Goal: Task Accomplishment & Management: Manage account settings

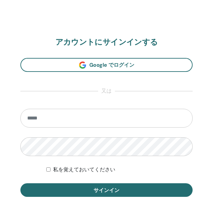
scroll to position [353, 0]
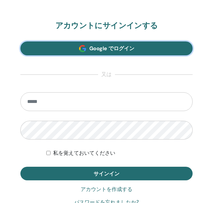
click at [113, 46] on span "Google でログイン" at bounding box center [111, 48] width 45 height 7
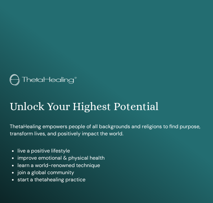
scroll to position [353, 0]
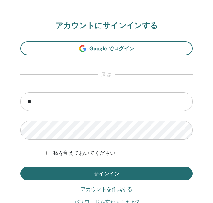
type input "**********"
click at [71, 155] on label "私を覚えておいてください" at bounding box center [84, 153] width 62 height 8
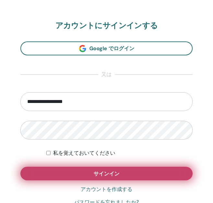
click at [73, 169] on button "サインイン" at bounding box center [106, 174] width 172 height 14
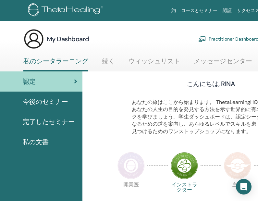
scroll to position [0, 10]
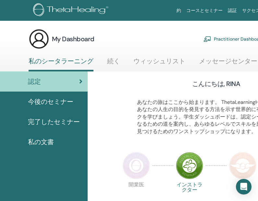
click at [55, 102] on span "今後のセミナー" at bounding box center [50, 102] width 45 height 10
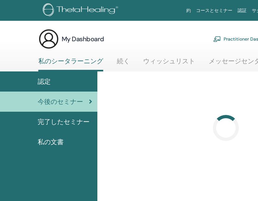
click at [73, 120] on span "完了したセミナー" at bounding box center [64, 122] width 52 height 10
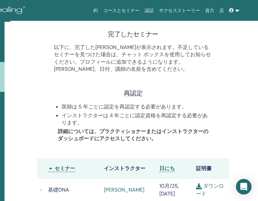
scroll to position [0, 93]
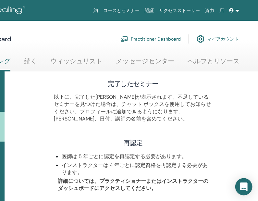
click at [243, 185] on icon "Open Intercom Messenger" at bounding box center [242, 186] width 7 height 8
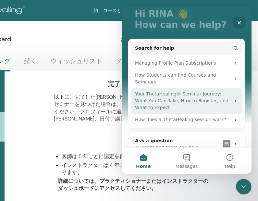
scroll to position [50, 0]
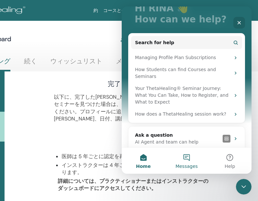
click at [187, 156] on button "Messages" at bounding box center [186, 160] width 43 height 26
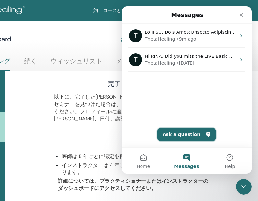
click at [187, 134] on button "Ask a question" at bounding box center [186, 134] width 59 height 13
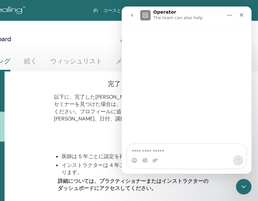
click at [74, 61] on link "ウィッシュリスト" at bounding box center [76, 63] width 52 height 13
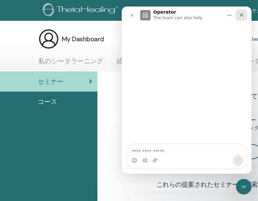
click at [242, 14] on icon "Close" at bounding box center [241, 15] width 4 height 4
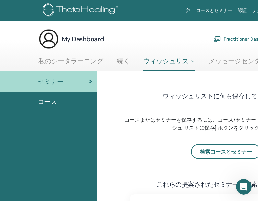
click at [47, 99] on span "コース" at bounding box center [47, 102] width 19 height 10
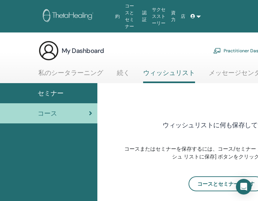
click at [144, 17] on link "認証" at bounding box center [144, 16] width 10 height 19
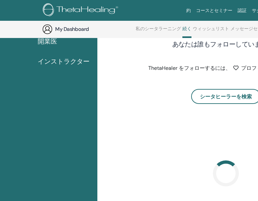
scroll to position [82, 0]
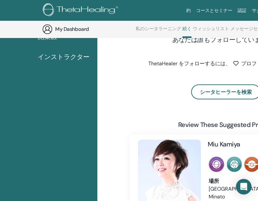
click at [66, 55] on span "インストラクター" at bounding box center [64, 57] width 52 height 10
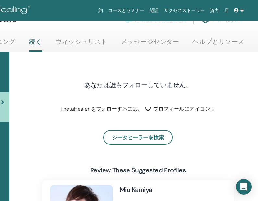
scroll to position [0, 88]
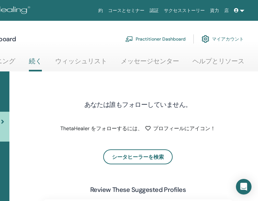
click at [226, 38] on link "マイアカウント" at bounding box center [222, 39] width 42 height 14
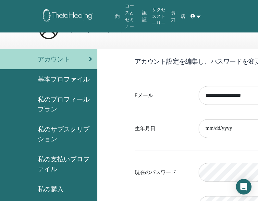
scroll to position [32, 0]
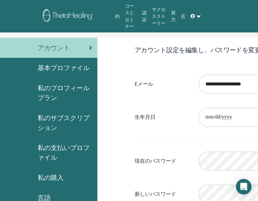
click at [74, 63] on span "基本プロファイル" at bounding box center [64, 68] width 52 height 10
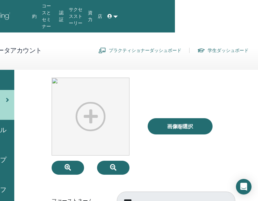
scroll to position [0, 83]
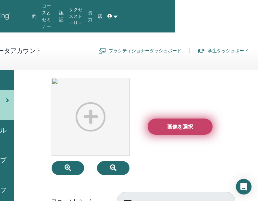
click at [175, 123] on span "画像を選択" at bounding box center [180, 126] width 26 height 7
click at [176, 124] on input "画像を選択" at bounding box center [180, 126] width 8 height 5
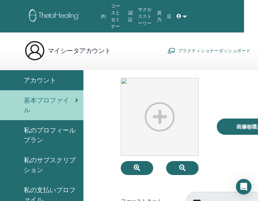
scroll to position [0, 10]
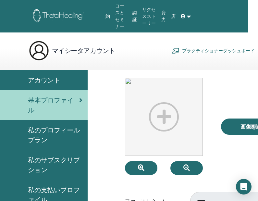
click at [46, 126] on span "私のプロフィールプラン" at bounding box center [55, 134] width 54 height 19
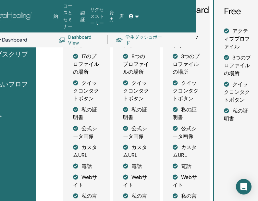
scroll to position [112, 62]
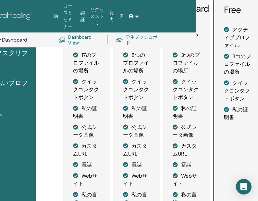
click at [11, 78] on span "私の支払いプロファイル" at bounding box center [3, 87] width 54 height 19
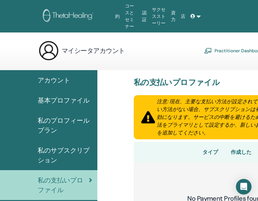
click at [72, 75] on div "アカウント" at bounding box center [48, 80] width 87 height 10
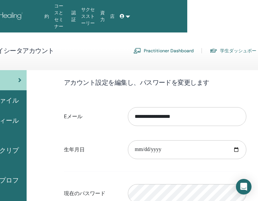
scroll to position [0, 70]
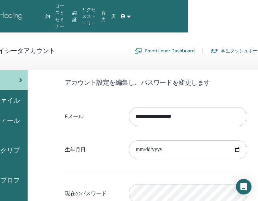
click at [214, 45] on link "学生ダッシュボード" at bounding box center [235, 50] width 51 height 10
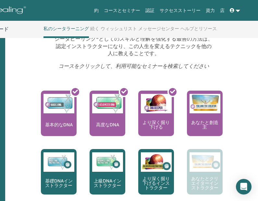
scroll to position [212, 93]
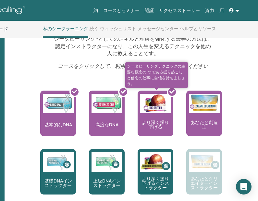
click at [163, 117] on div at bounding box center [159, 116] width 36 height 58
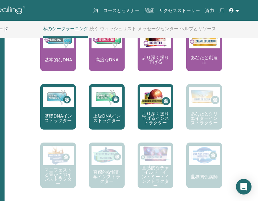
scroll to position [244, 93]
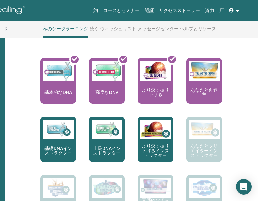
click at [92, 27] on link "続く" at bounding box center [93, 31] width 9 height 10
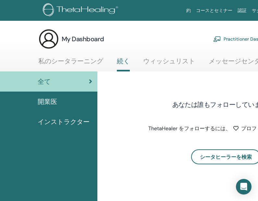
click at [85, 104] on div "開業医" at bounding box center [48, 102] width 87 height 10
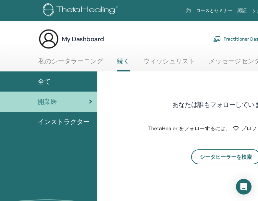
click at [69, 120] on span "インストラクター" at bounding box center [64, 122] width 52 height 10
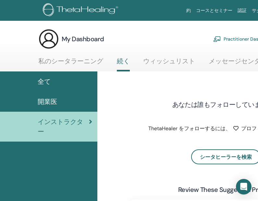
click at [64, 59] on link "私のシータラーニング" at bounding box center [70, 63] width 65 height 13
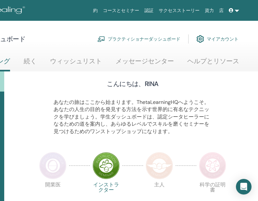
scroll to position [0, 93]
click at [155, 8] on link "認証" at bounding box center [148, 11] width 14 height 12
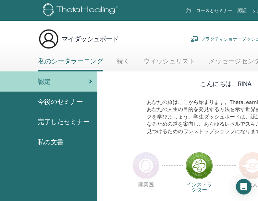
scroll to position [0, 93]
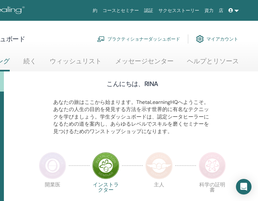
click at [222, 38] on font "マイアカウント" at bounding box center [222, 39] width 32 height 6
